Goal: Task Accomplishment & Management: Complete application form

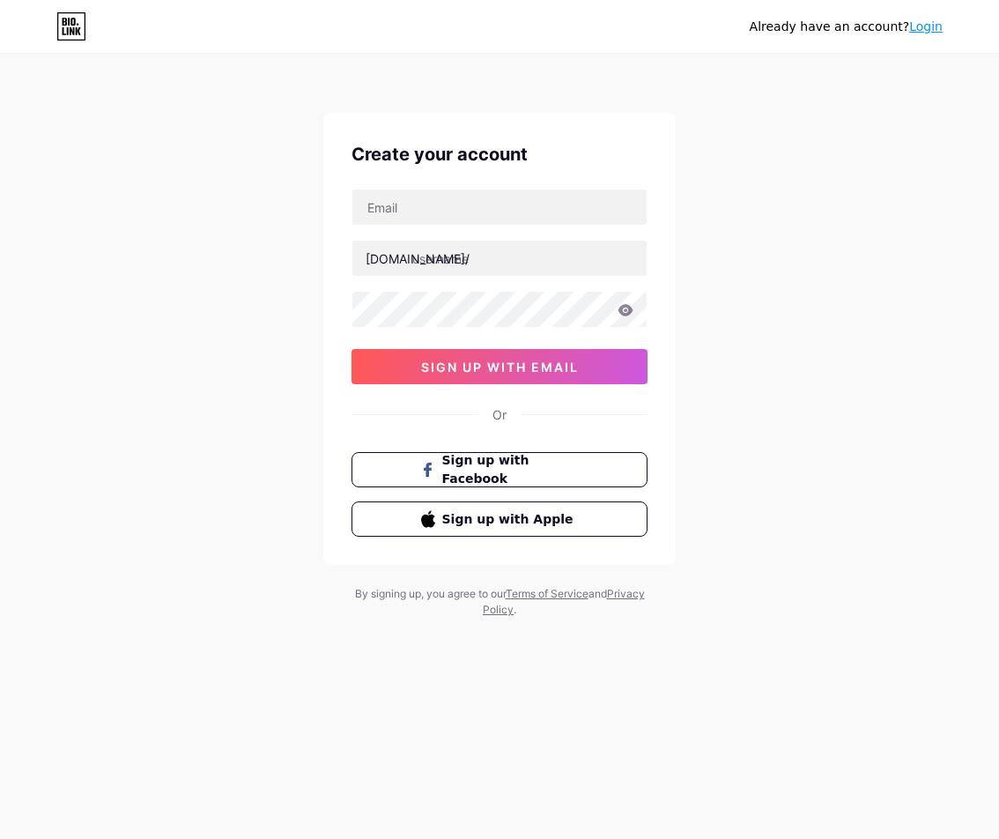
click at [481, 298] on div "[DOMAIN_NAME]/ 0cAFcWeA6XJuSKzqdyc7ZxE3NTv8swK9GzvIHx3cadS0H0yawqzFg-8Pi3AdC-I1…" at bounding box center [500, 287] width 296 height 196
click at [461, 220] on input "text" at bounding box center [499, 206] width 294 height 35
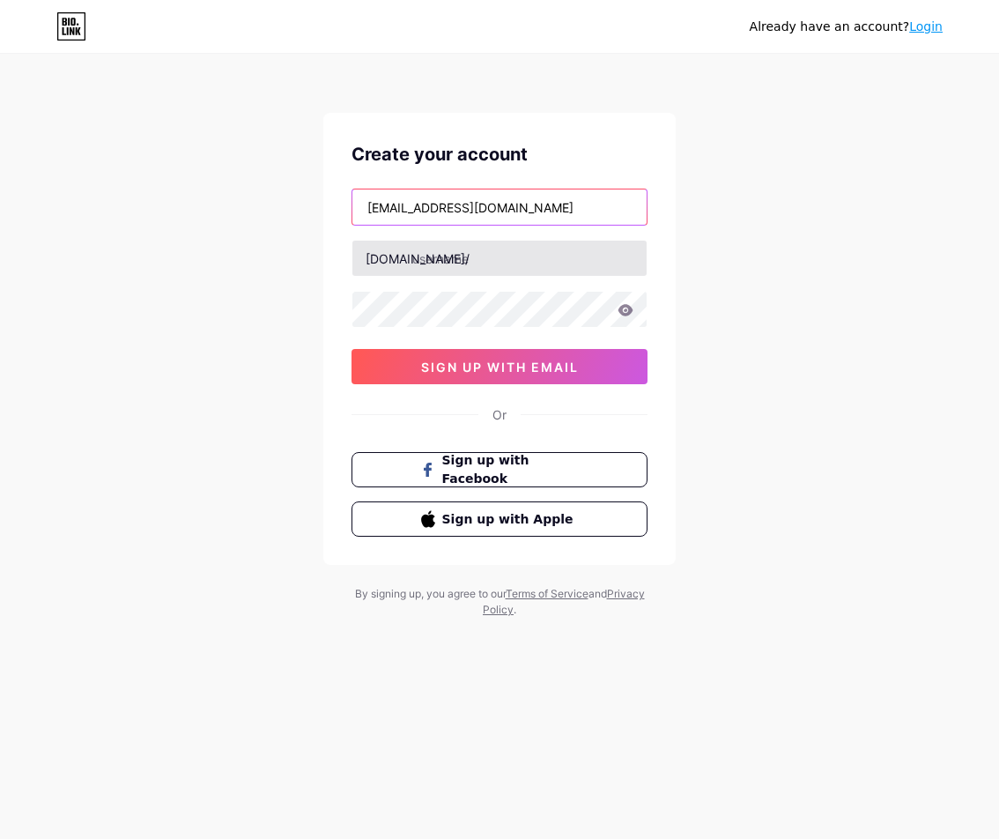
type input "[EMAIL_ADDRESS][DOMAIN_NAME]"
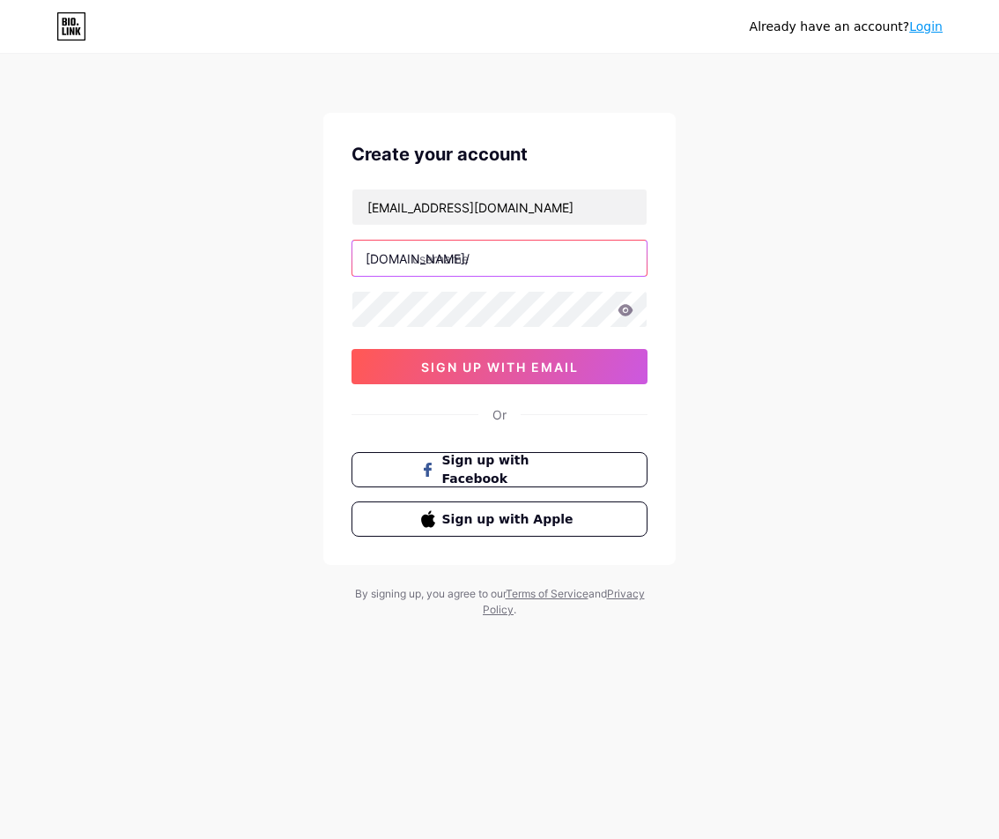
click at [499, 271] on input "text" at bounding box center [499, 258] width 294 height 35
click at [499, 262] on input "text" at bounding box center [499, 258] width 294 height 35
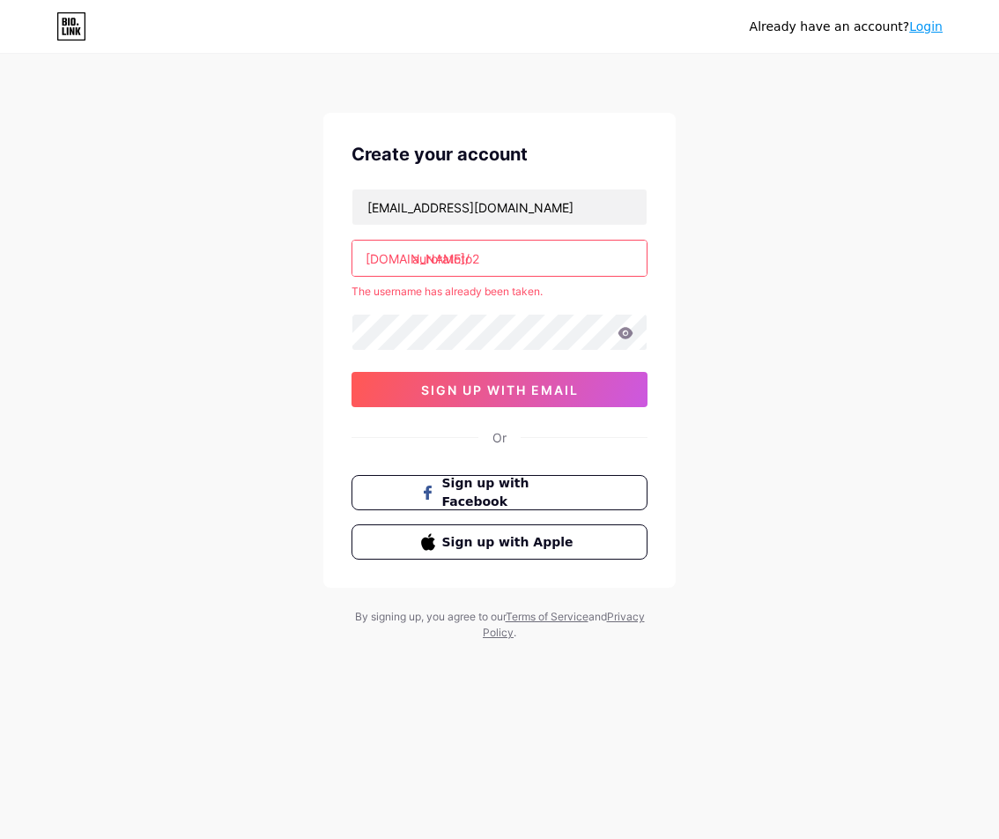
type input "auroratoto2"
click at [444, 263] on input "auroratoto2" at bounding box center [499, 258] width 294 height 35
click at [477, 257] on input "text" at bounding box center [499, 258] width 294 height 35
click at [857, 352] on div "Already have an account? Login Create your account [EMAIL_ADDRESS][DOMAIN_NAME]…" at bounding box center [499, 348] width 999 height 697
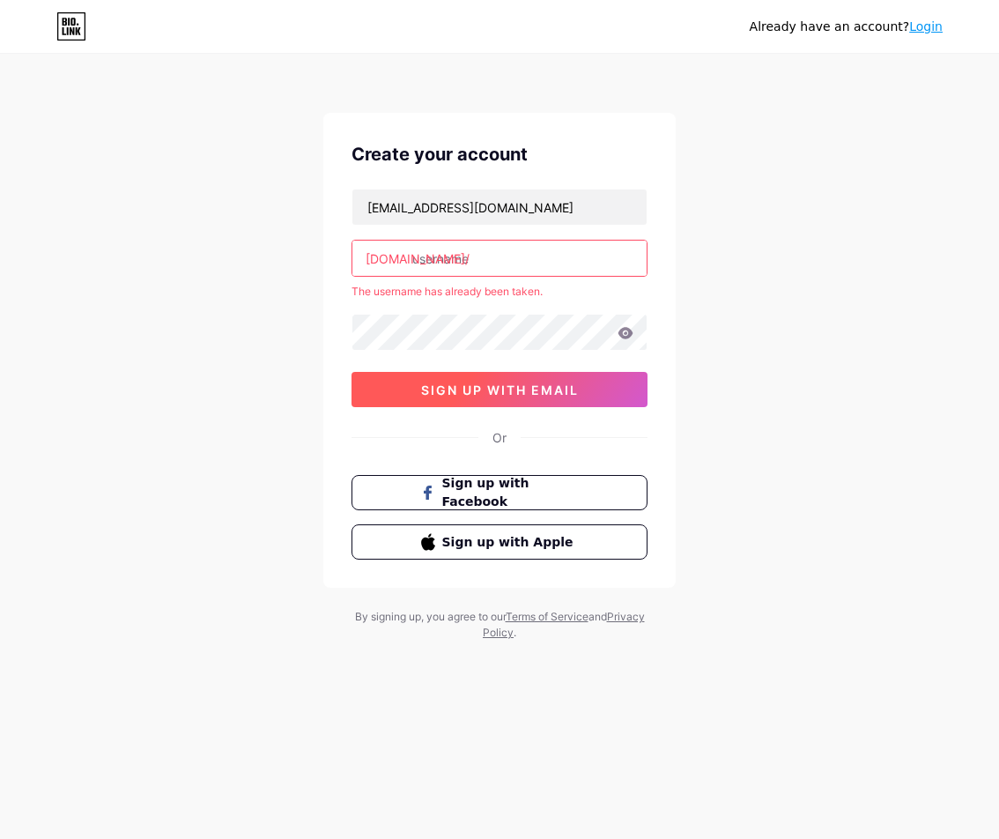
click at [491, 384] on span "sign up with email" at bounding box center [500, 389] width 158 height 15
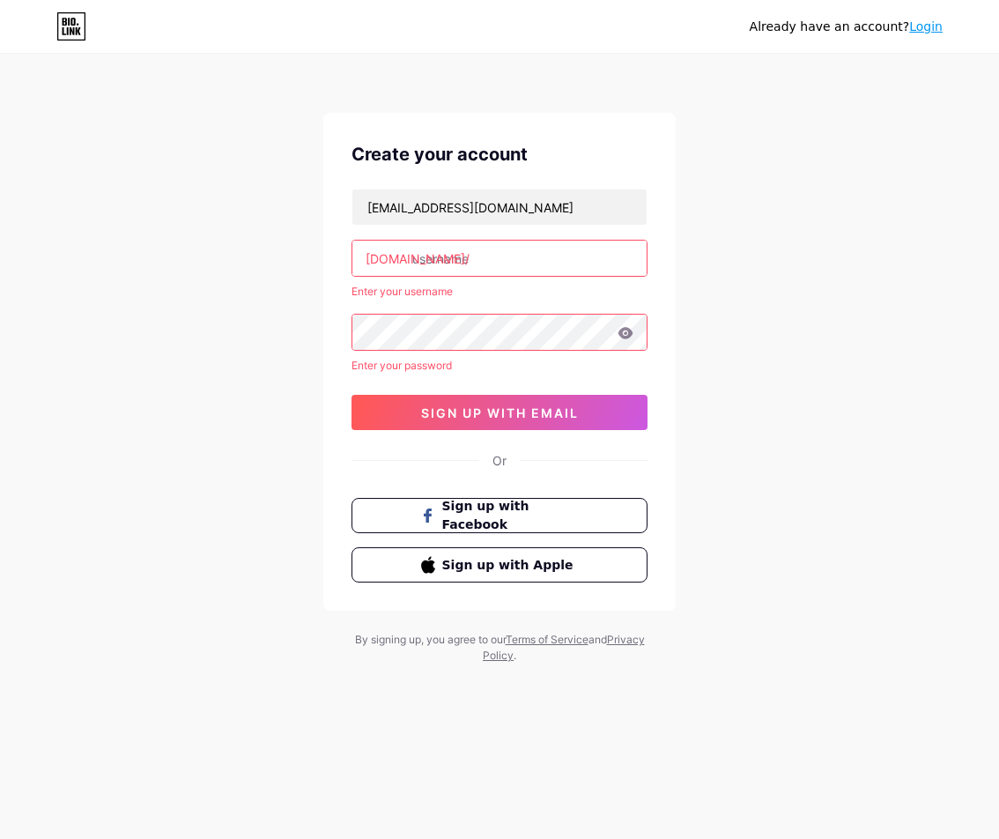
click at [466, 263] on input "text" at bounding box center [499, 258] width 294 height 35
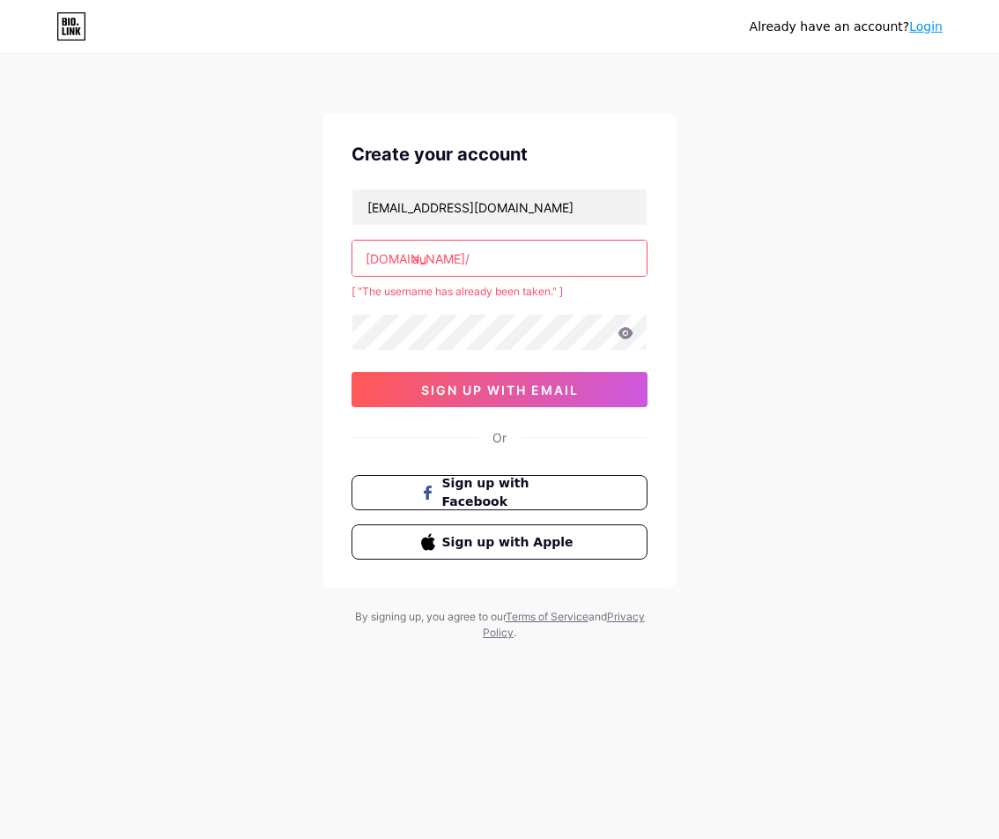
type input "a"
click at [628, 337] on icon at bounding box center [626, 332] width 15 height 11
click at [536, 272] on input "auroratoto.2" at bounding box center [499, 258] width 294 height 35
click at [477, 260] on input "auroratoto.2" at bounding box center [499, 258] width 294 height 35
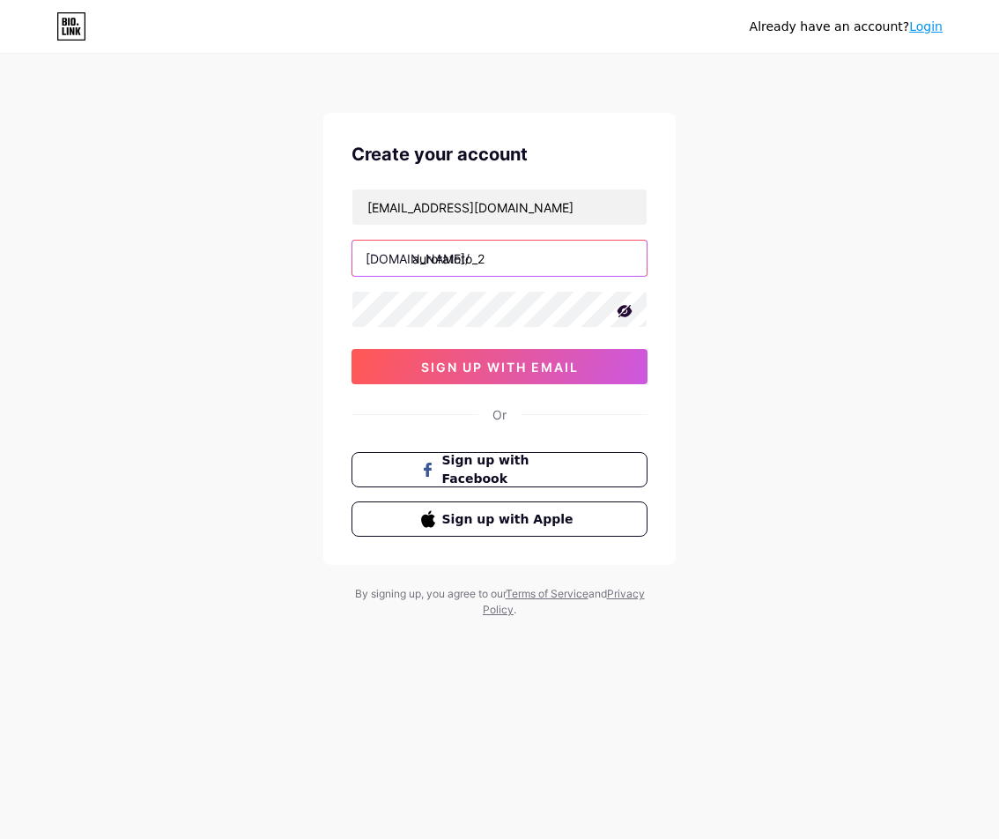
type input "auroratoto_2"
click at [708, 271] on div "Already have an account? Login Create your account [EMAIL_ADDRESS][DOMAIN_NAME]…" at bounding box center [499, 337] width 999 height 674
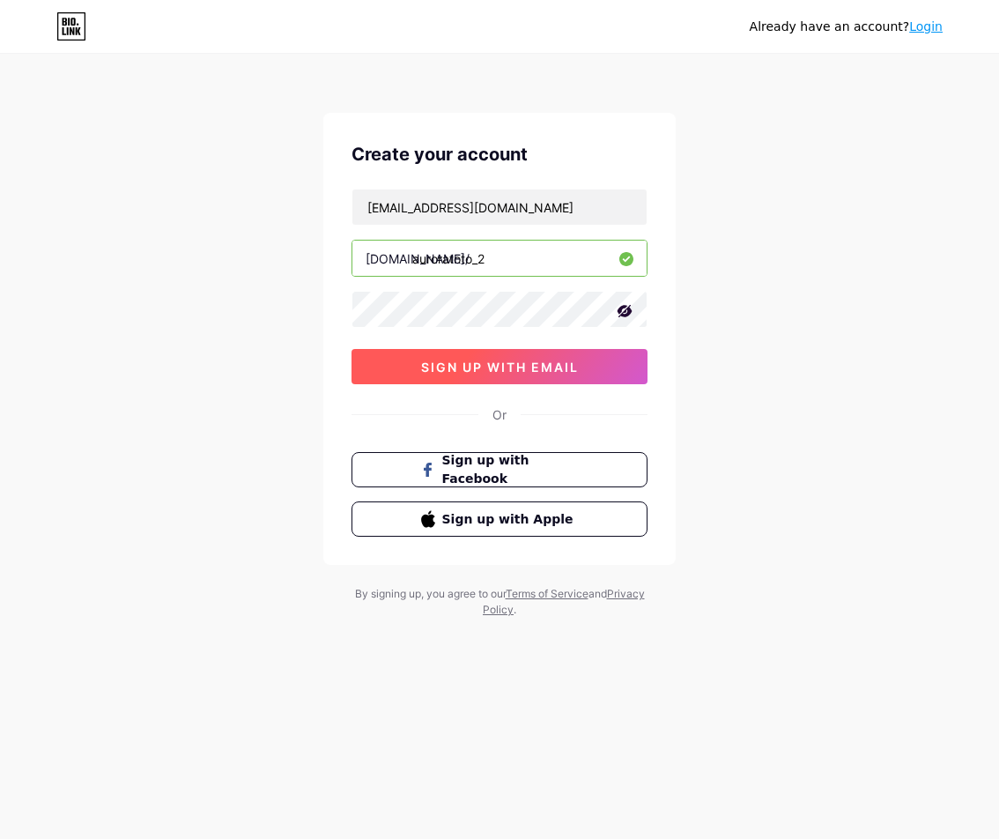
click at [567, 360] on span "sign up with email" at bounding box center [500, 366] width 158 height 15
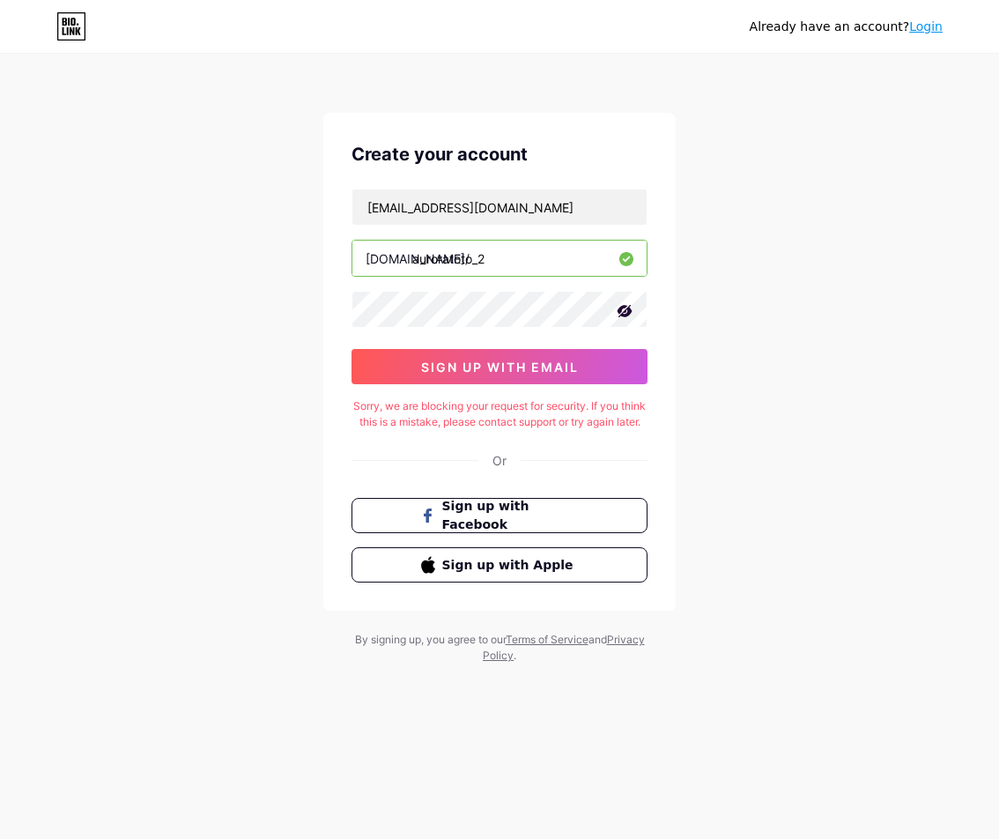
click at [691, 332] on div "Already have an account? Login Create your account [EMAIL_ADDRESS][DOMAIN_NAME]…" at bounding box center [499, 360] width 999 height 720
click at [631, 36] on div "Already have an account? Login" at bounding box center [499, 26] width 999 height 28
click at [560, 379] on button "sign up with email" at bounding box center [500, 366] width 296 height 35
click at [532, 430] on div "Sorry, we are blocking your request for security. If you think this is a mistak…" at bounding box center [500, 414] width 296 height 32
click at [522, 421] on div "Sorry, we are blocking your request for security. If you think this is a mistak…" at bounding box center [500, 414] width 296 height 32
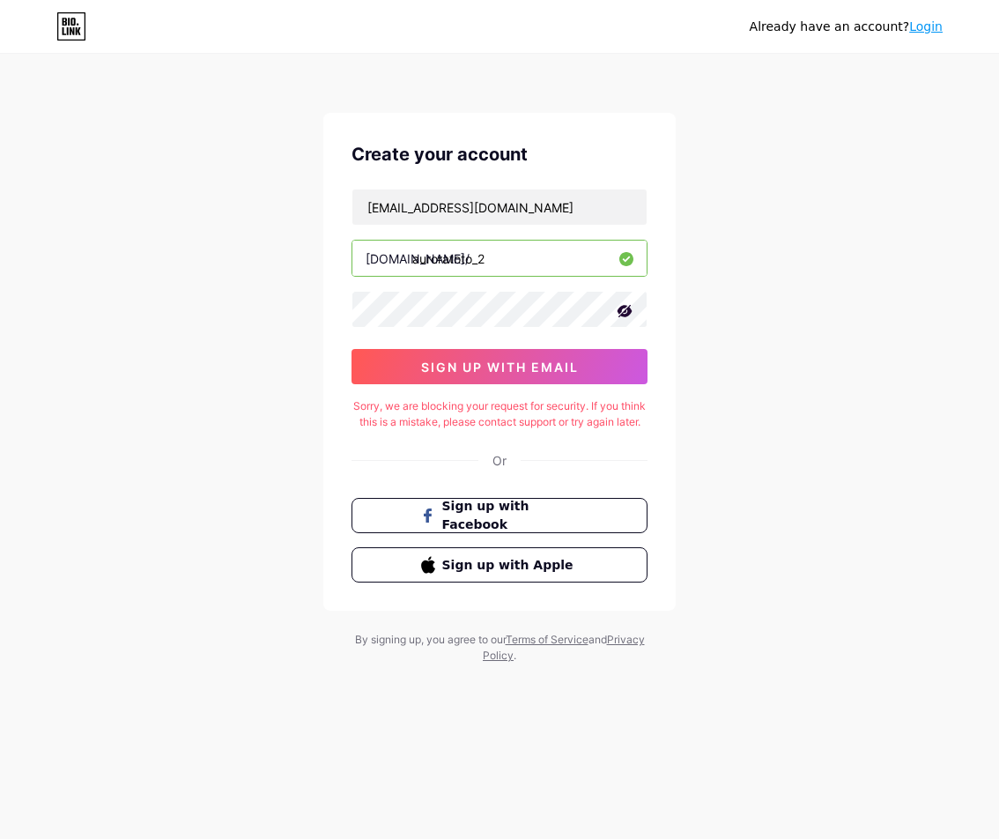
click at [634, 100] on div "Already have an account? Login Create your account [EMAIL_ADDRESS][DOMAIN_NAME]…" at bounding box center [499, 360] width 999 height 720
click at [507, 428] on div "Sorry, we are blocking your request for security. If you think this is a mistak…" at bounding box center [500, 414] width 296 height 32
